Goal: Find contact information: Find contact information

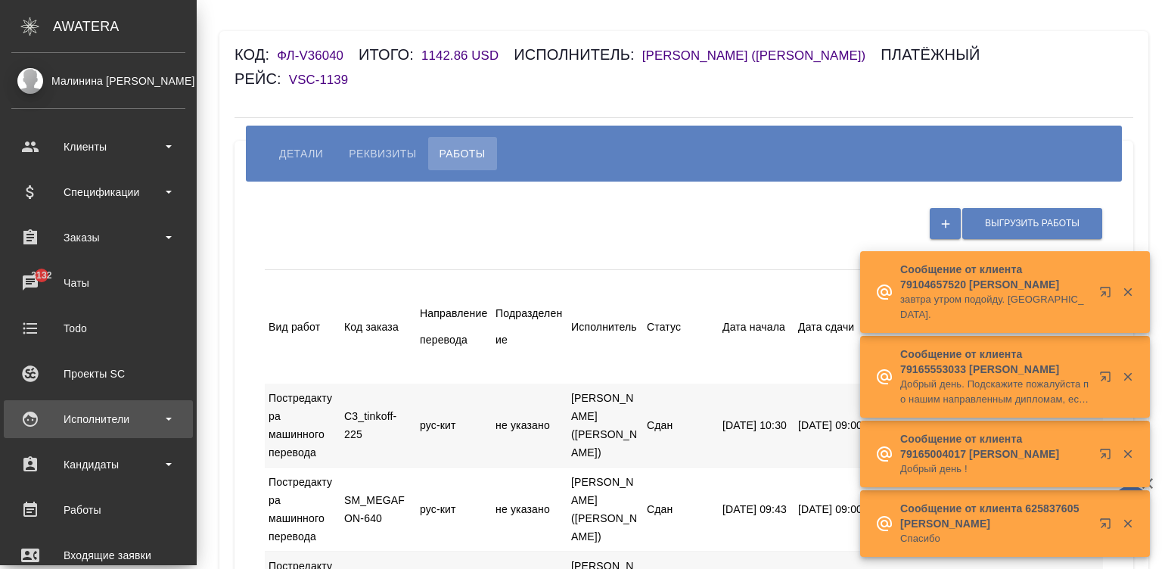
click at [26, 419] on div "Исполнители" at bounding box center [98, 419] width 174 height 23
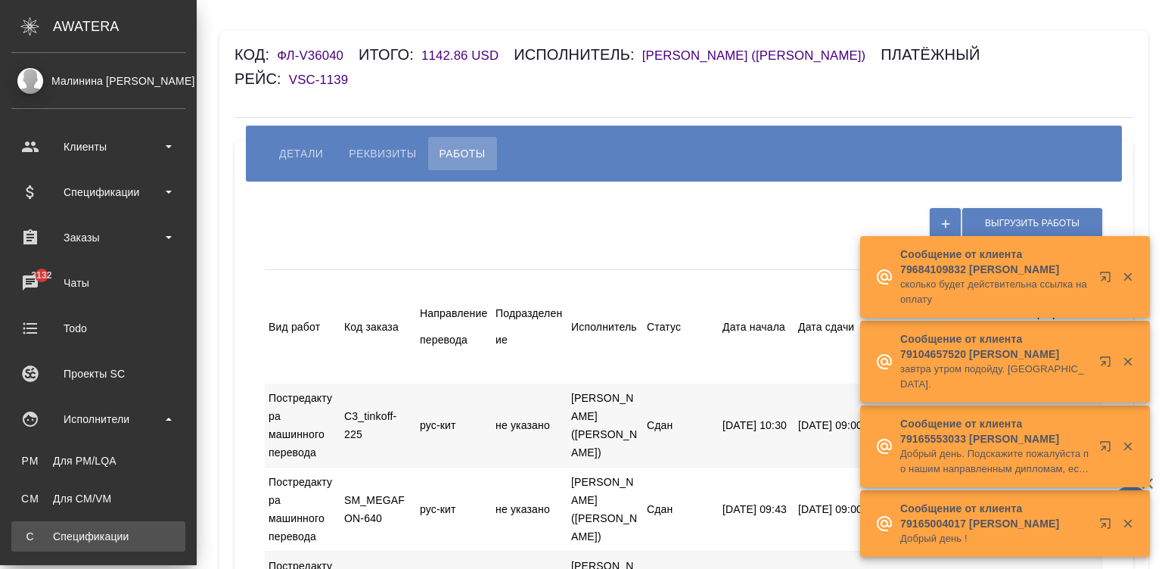
click at [106, 529] on div ".cls-1 fill:#fff; AWATERA Малинина Мария m.malinina Клиенты Спецификации Заказы…" at bounding box center [582, 284] width 1165 height 569
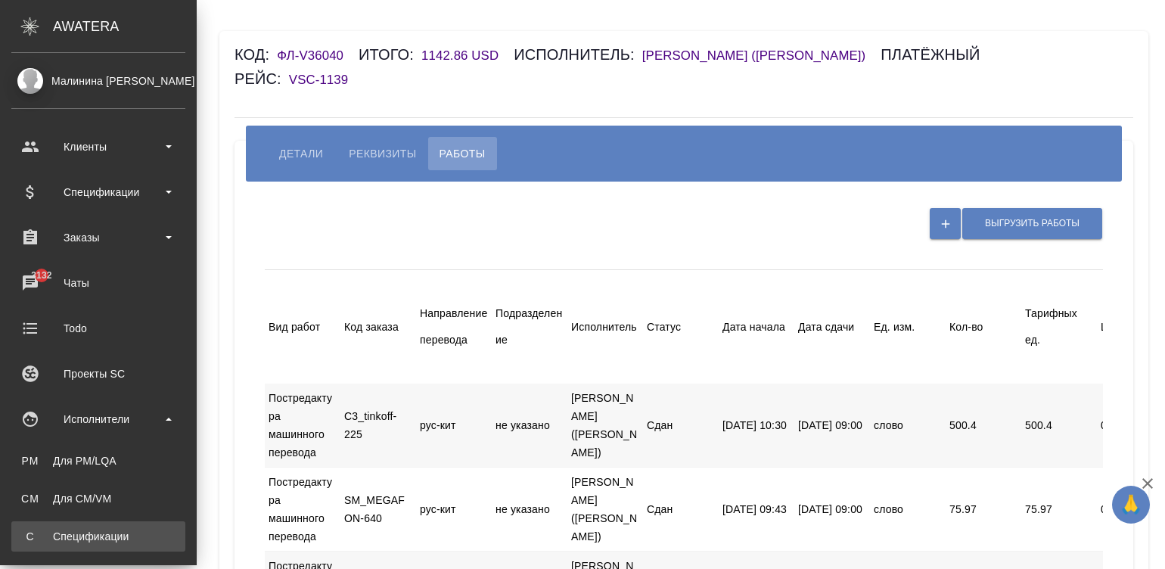
click at [26, 537] on div "Спецификации" at bounding box center [98, 536] width 159 height 15
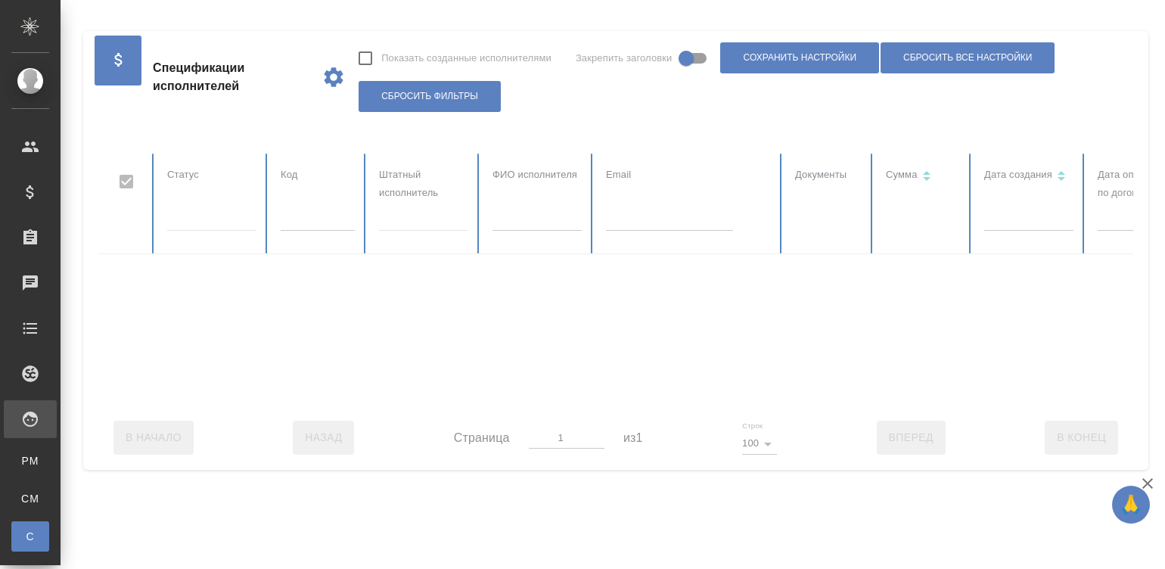
click at [657, 228] on div at bounding box center [908, 280] width 1620 height 252
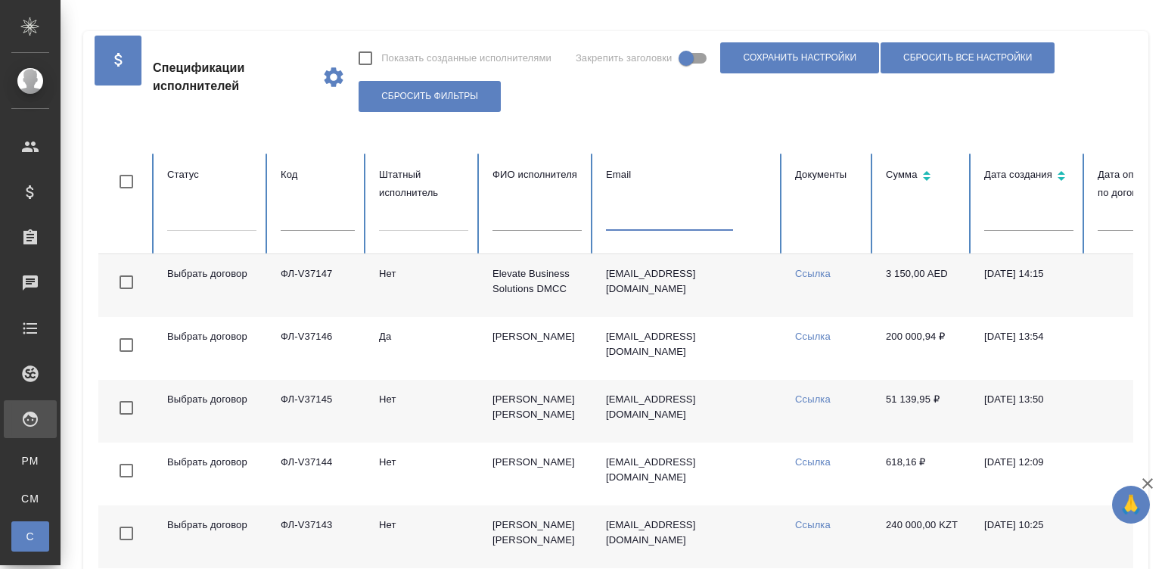
click at [639, 221] on input "text" at bounding box center [669, 220] width 127 height 21
paste input "ainatmurtazova@mail.ru"
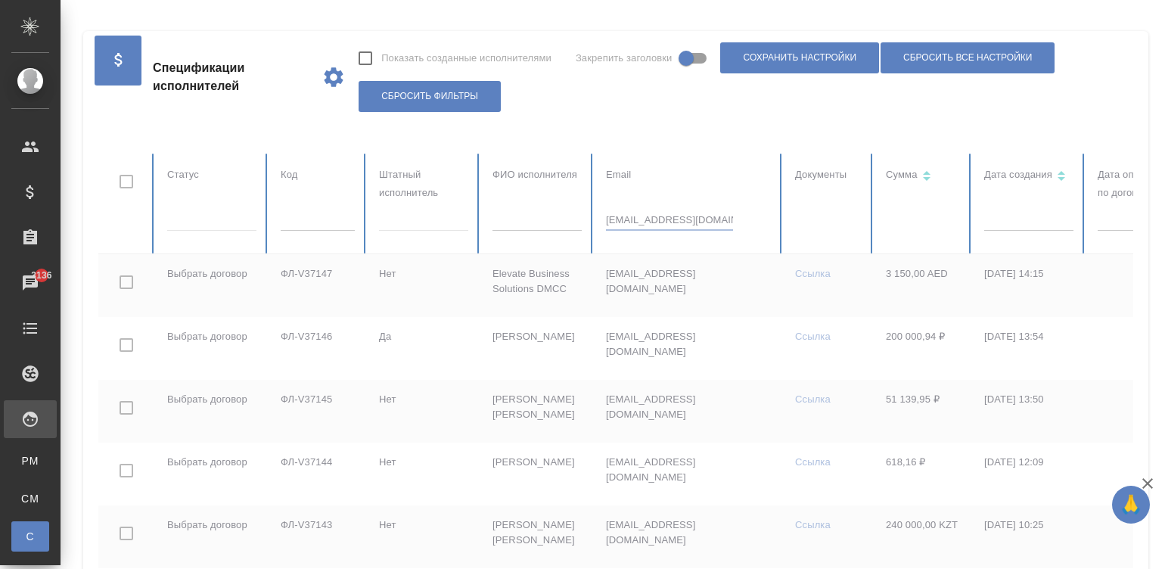
type input "ainatmurtazova@mail.ru"
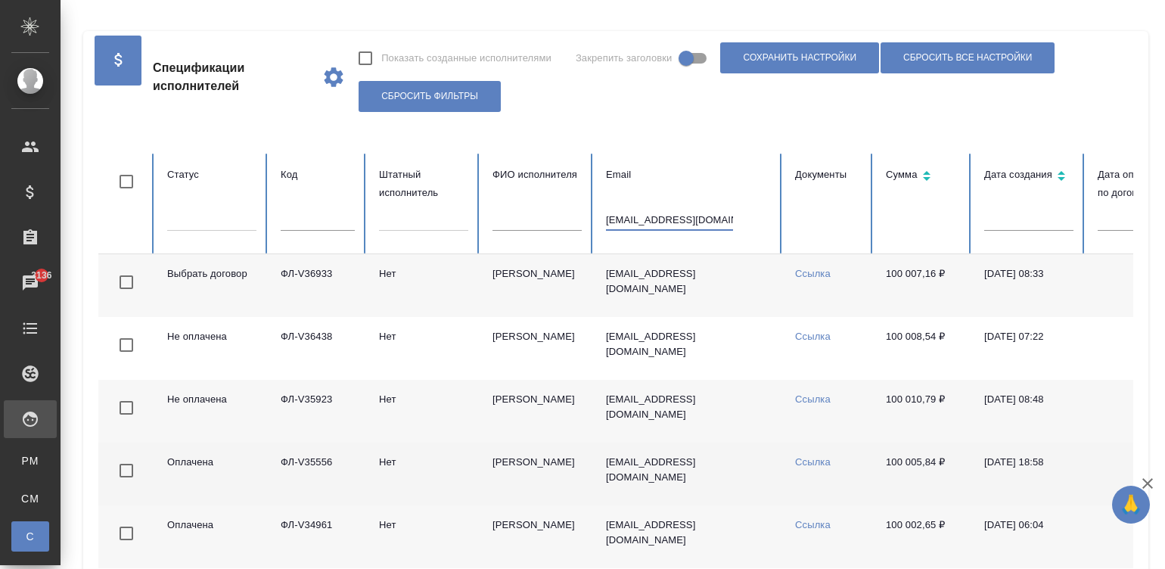
click at [762, 480] on td "ainatmurtazova@mail.ru" at bounding box center [688, 473] width 189 height 63
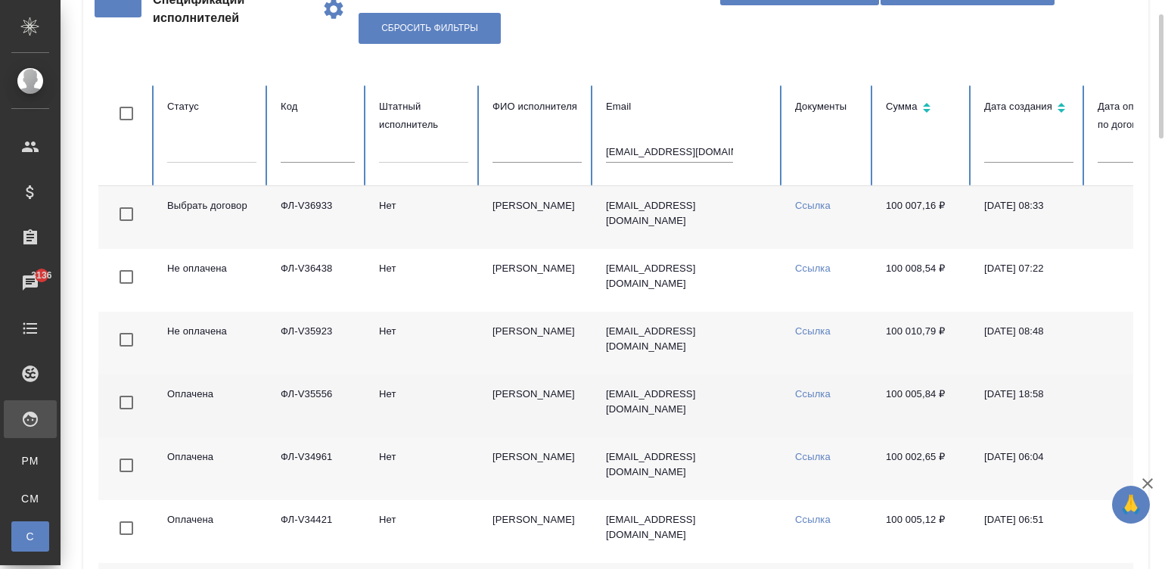
scroll to position [90, 0]
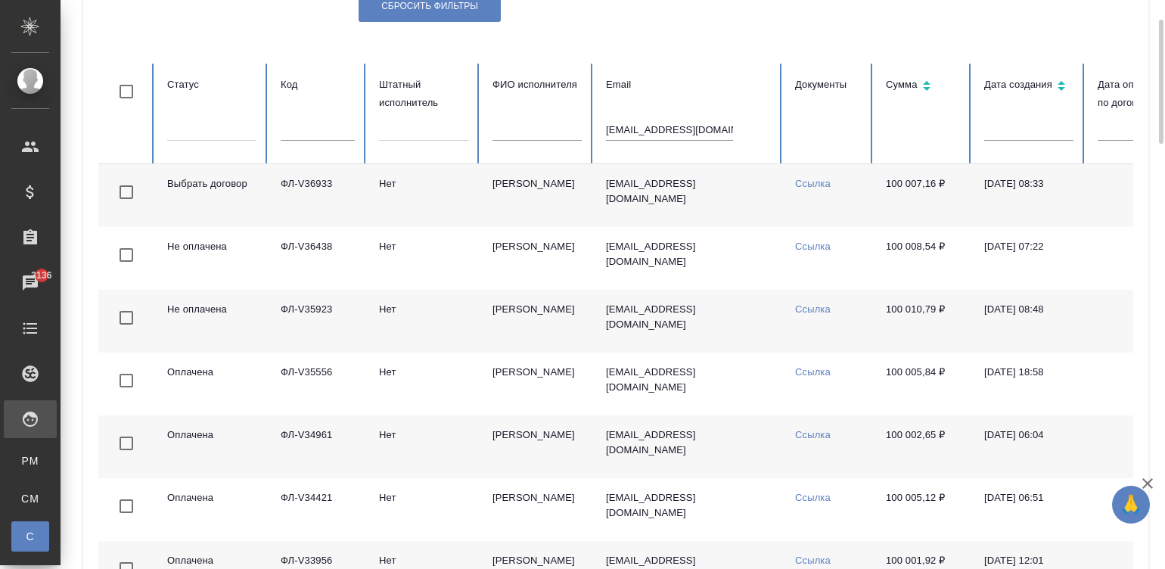
click at [466, 185] on td "Нет" at bounding box center [423, 195] width 113 height 63
click at [480, 207] on td "Муртазова Айнат Умаровна" at bounding box center [536, 195] width 113 height 63
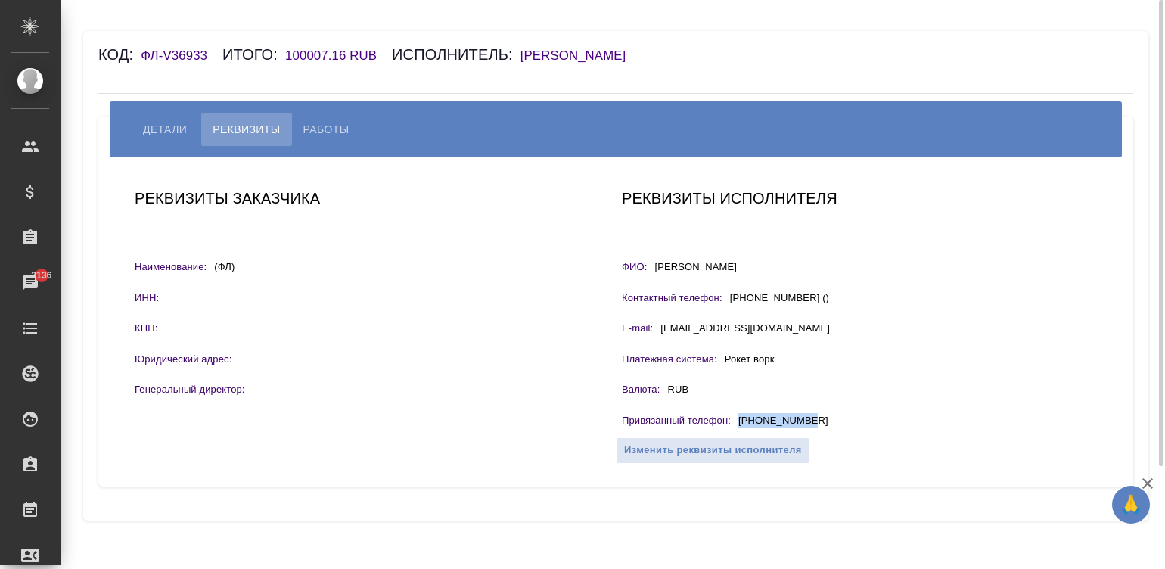
drag, startPoint x: 820, startPoint y: 419, endPoint x: 738, endPoint y: 421, distance: 81.7
click at [738, 421] on div "Привязанный телефон : +79922035721" at bounding box center [859, 422] width 475 height 19
copy p "+79922035721"
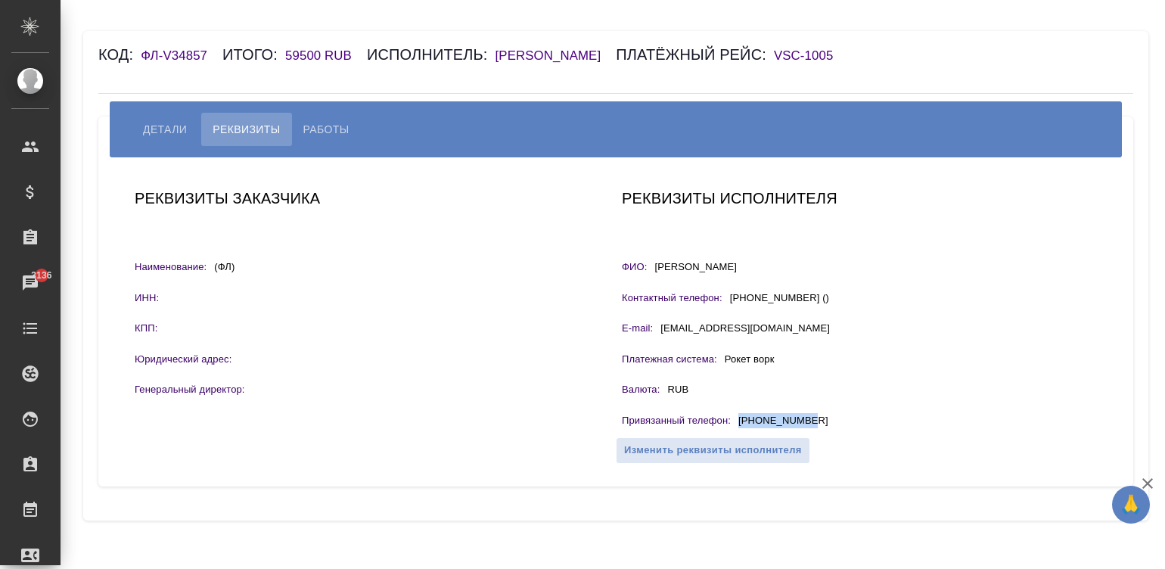
drag, startPoint x: 821, startPoint y: 418, endPoint x: 737, endPoint y: 418, distance: 83.2
click at [737, 418] on div "Привязанный телефон : +79521750676" at bounding box center [859, 422] width 475 height 19
copy p "+79521750676"
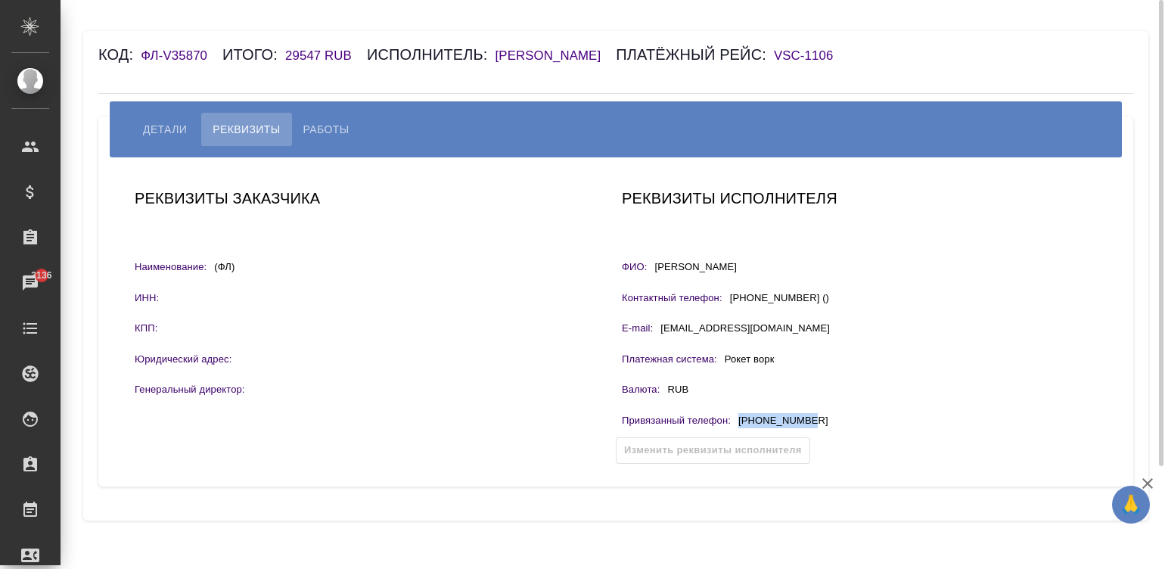
drag, startPoint x: 826, startPoint y: 415, endPoint x: 740, endPoint y: 424, distance: 86.6
click at [740, 424] on div "Привязанный телефон : +79167869368" at bounding box center [859, 422] width 475 height 19
copy p "+79167869368"
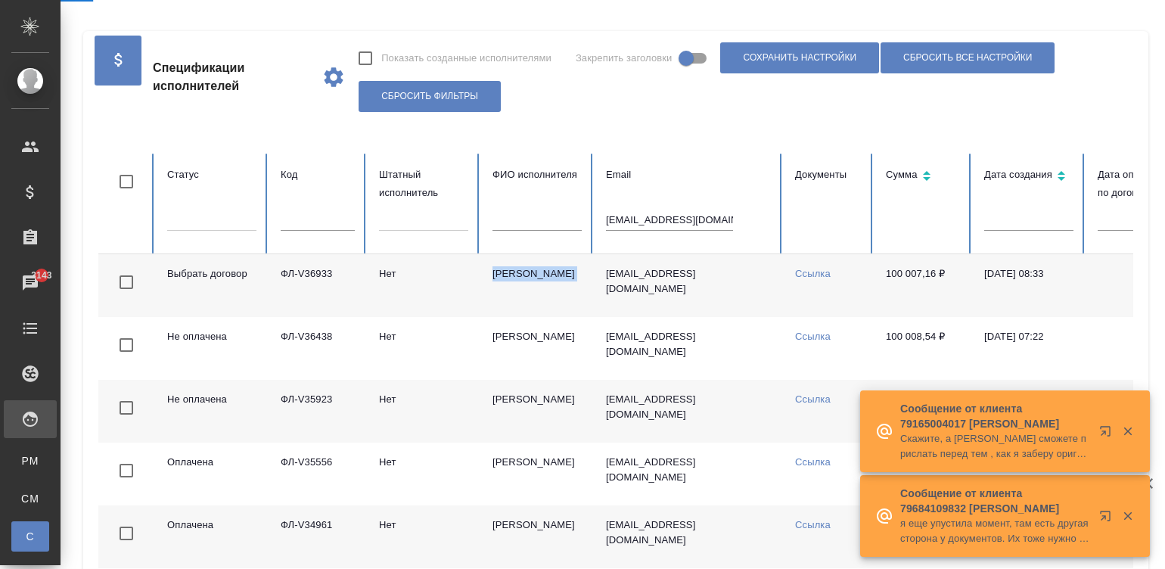
scroll to position [90, 0]
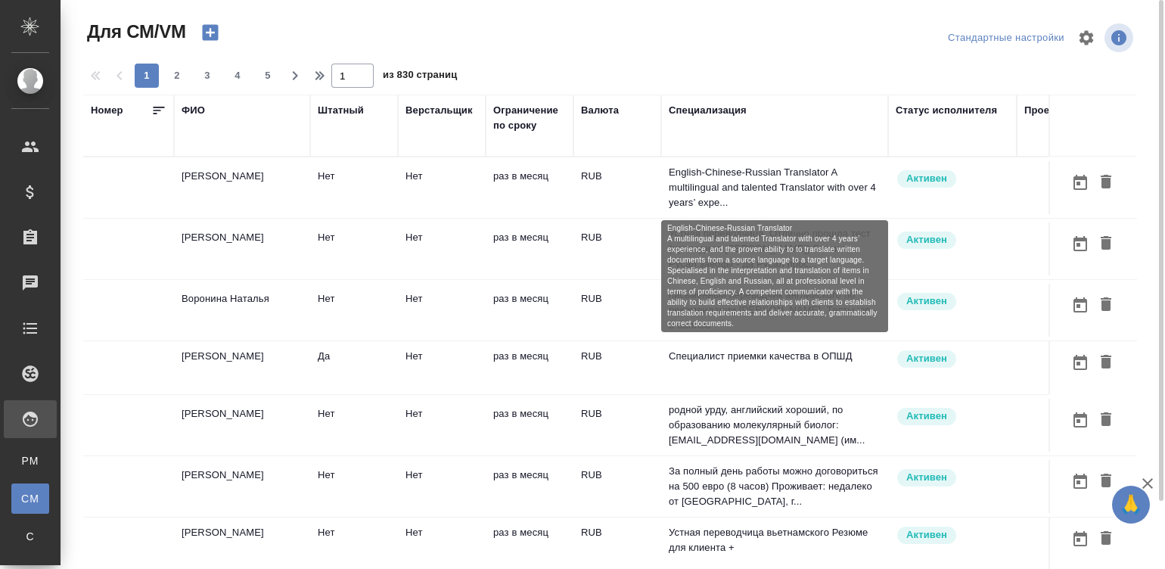
click at [685, 194] on p "English-Chinese-Russian Translator A multilingual and talented Translator with …" at bounding box center [775, 187] width 212 height 45
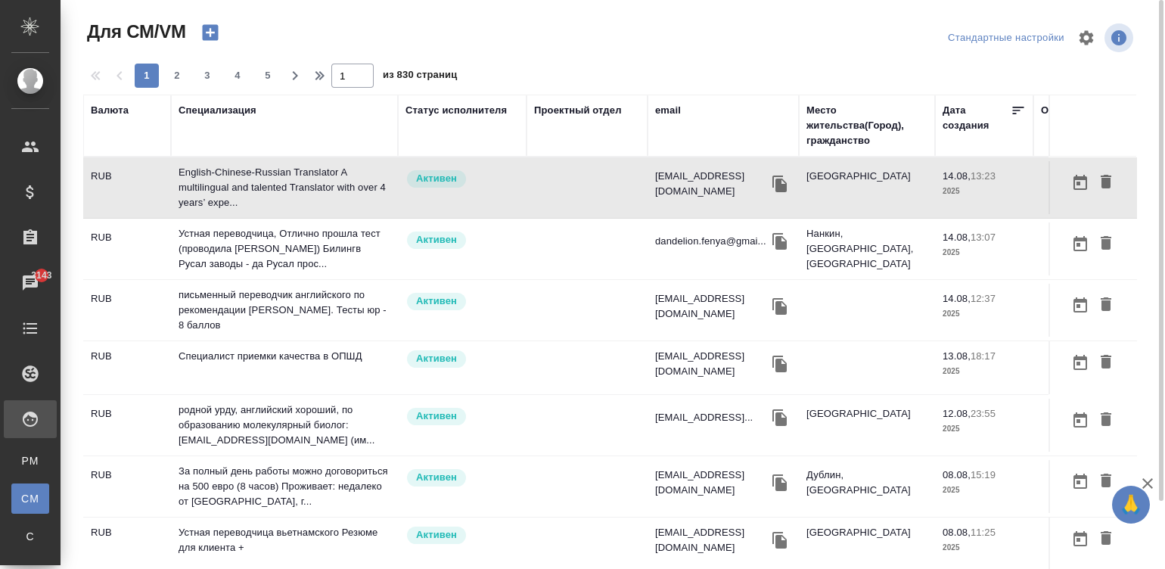
scroll to position [0, 492]
click at [666, 108] on div "email" at bounding box center [666, 110] width 26 height 15
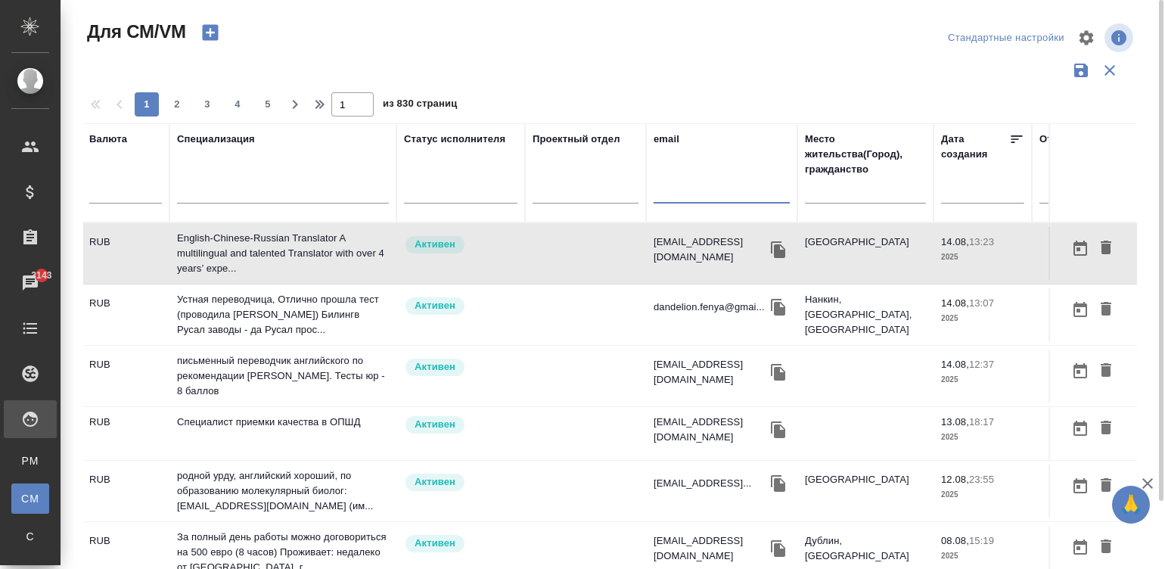
click at [671, 191] on input "text" at bounding box center [721, 194] width 136 height 19
paste input "[EMAIL_ADDRESS][DOMAIN_NAME]"
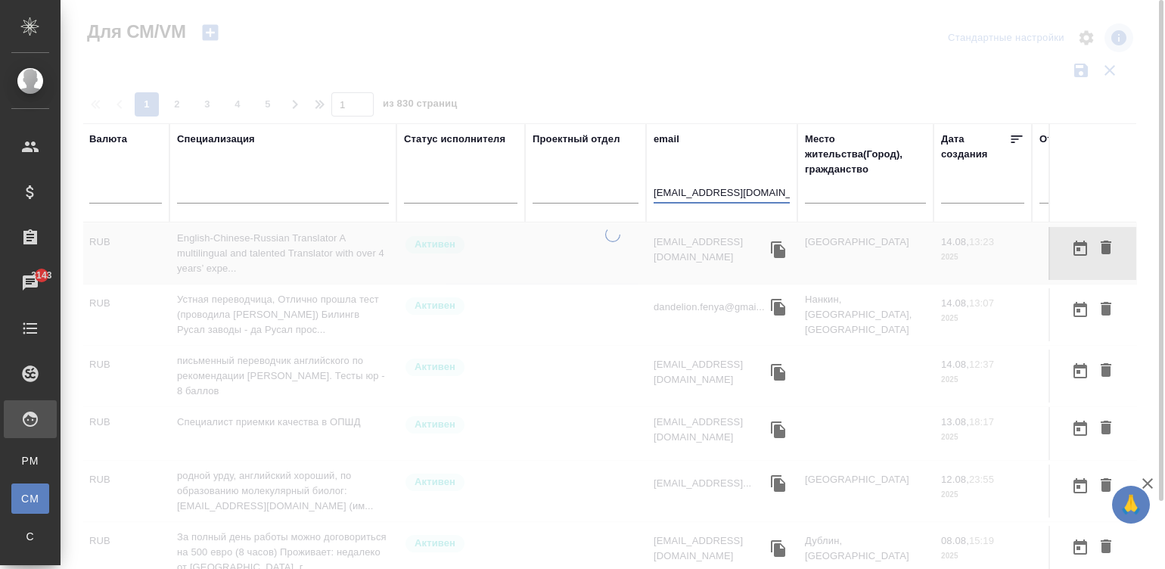
click at [671, 191] on input "[EMAIL_ADDRESS][DOMAIN_NAME]" at bounding box center [721, 194] width 136 height 19
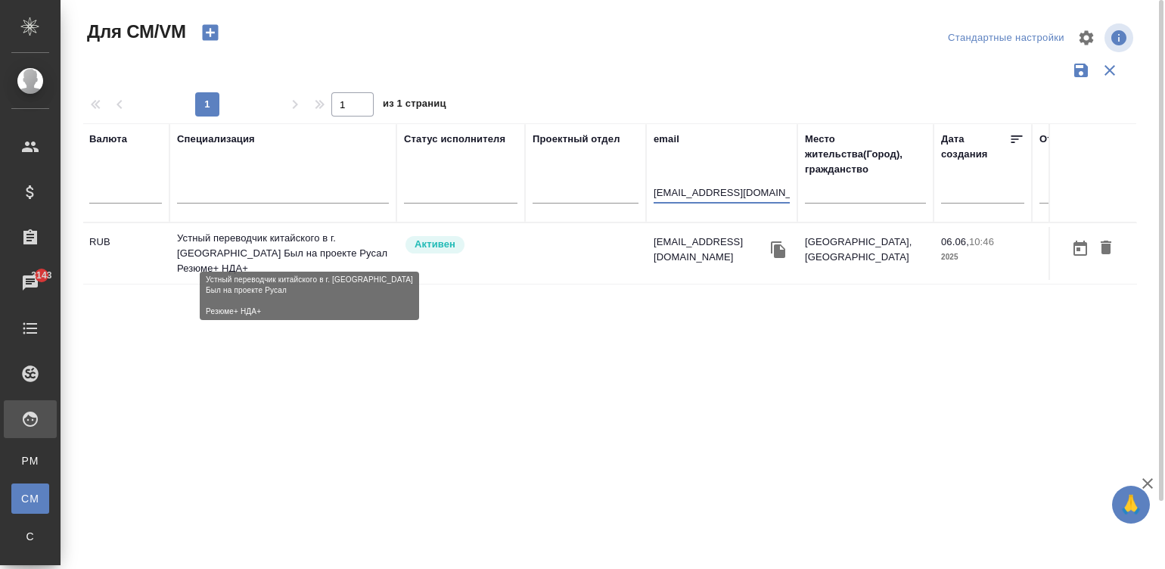
type input "[EMAIL_ADDRESS][DOMAIN_NAME]"
click at [245, 242] on p "Устный переводчик китайского в г. [GEOGRAPHIC_DATA] Был на проекте Русал Резюме…" at bounding box center [283, 253] width 212 height 45
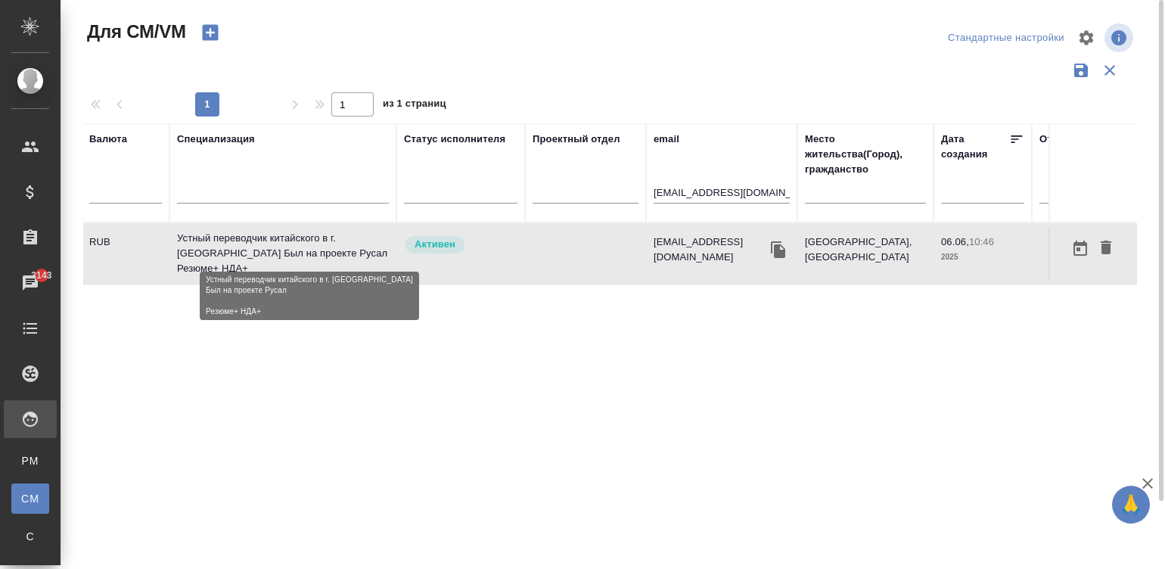
click at [245, 242] on p "Устный переводчик китайского в г. [GEOGRAPHIC_DATA] Был на проекте Русал Резюме…" at bounding box center [283, 253] width 212 height 45
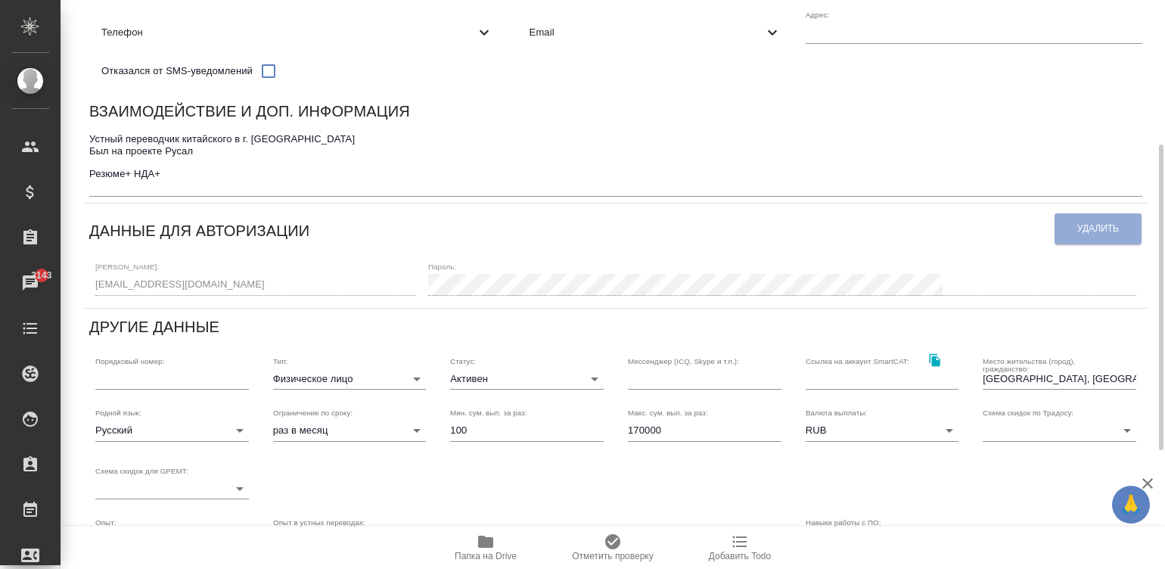
scroll to position [317, 0]
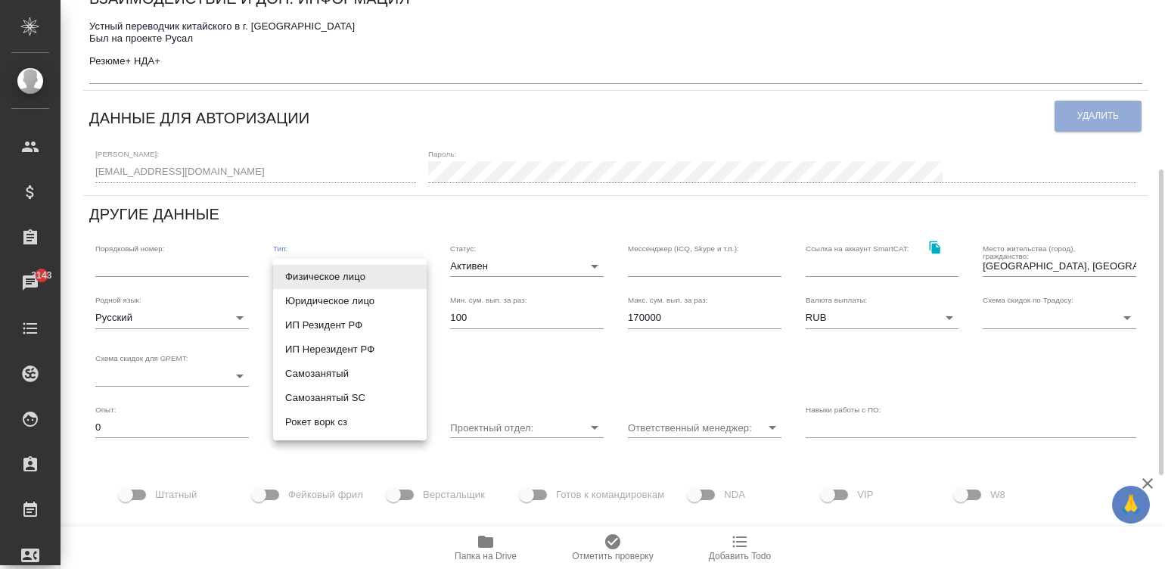
click at [340, 273] on body "🙏 .cls-1 fill:#fff; AWATERA [PERSON_NAME]malinina Клиенты Спецификации Заказы 3…" at bounding box center [582, 284] width 1165 height 569
click at [368, 416] on li "Рокет ворк сз" at bounding box center [350, 422] width 154 height 24
type input "rocketWorkSelfEmployed"
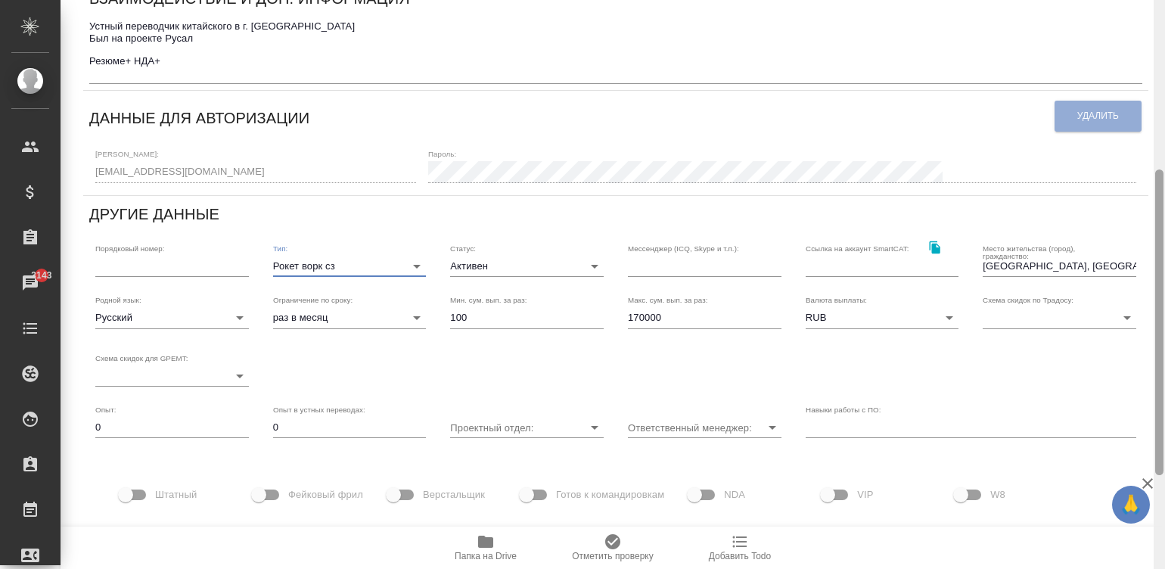
scroll to position [0, 0]
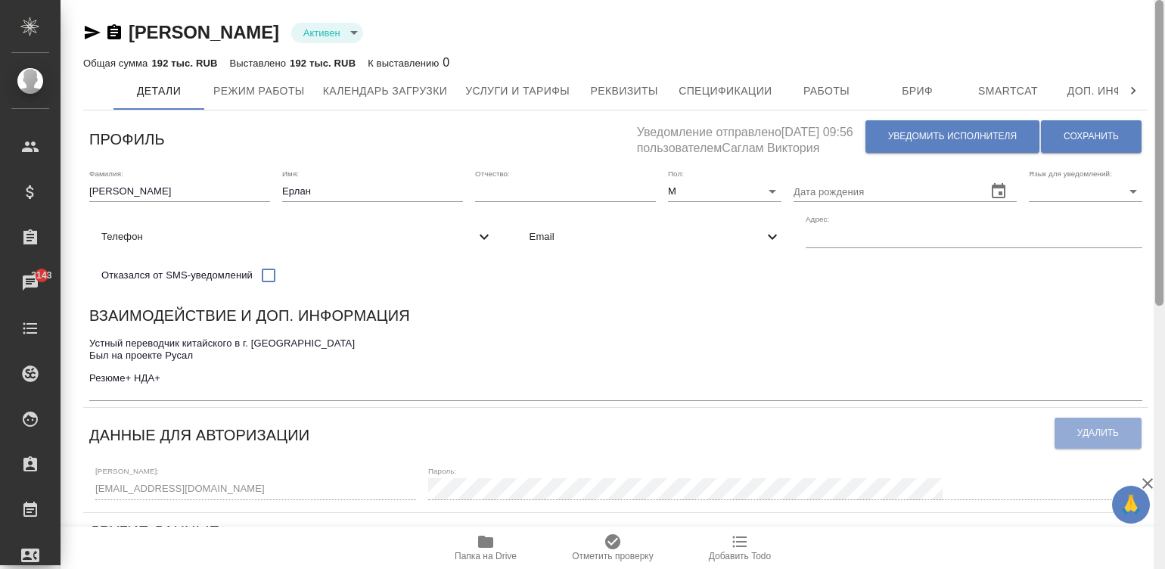
click at [1156, 20] on div at bounding box center [1158, 285] width 11 height 570
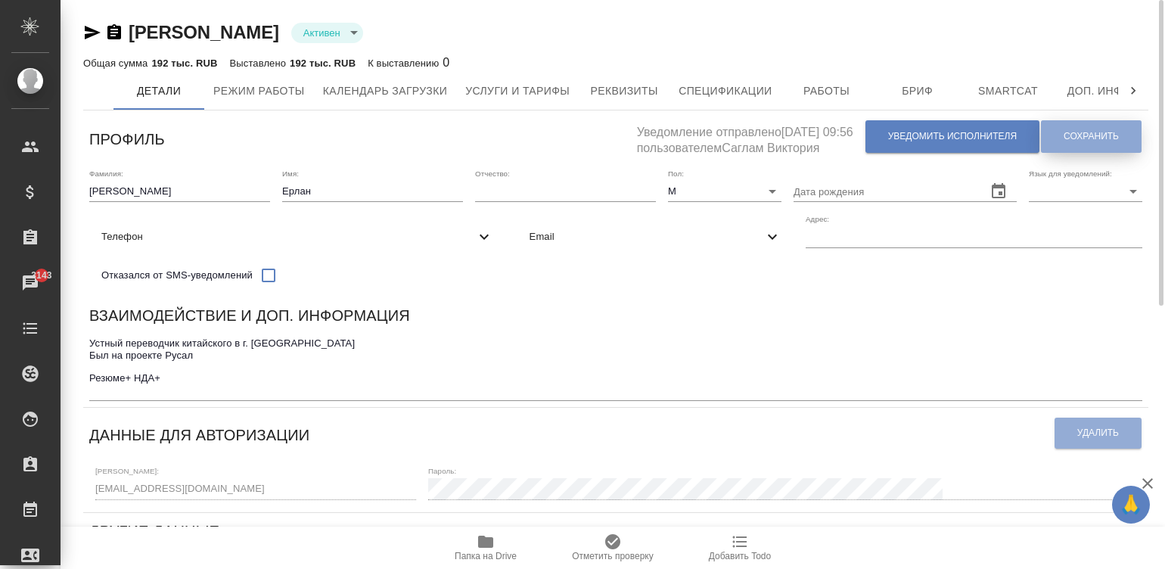
click at [1063, 130] on span "Сохранить" at bounding box center [1090, 136] width 55 height 13
